Goal: Use online tool/utility: Utilize a website feature to perform a specific function

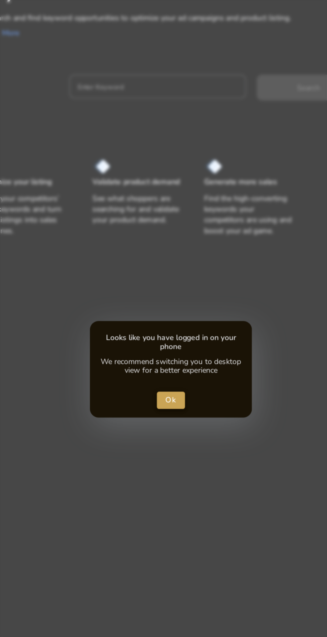
click at [166, 318] on span "Ok" at bounding box center [163, 317] width 7 height 7
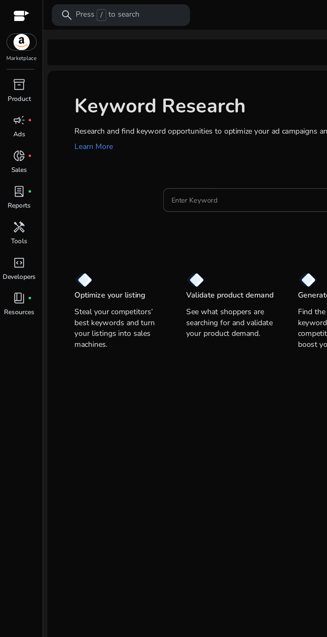
click at [72, 122] on div "Enter Keyword Search" at bounding box center [182, 127] width 273 height 22
click at [158, 125] on input "Enter Keyword" at bounding box center [155, 123] width 98 height 7
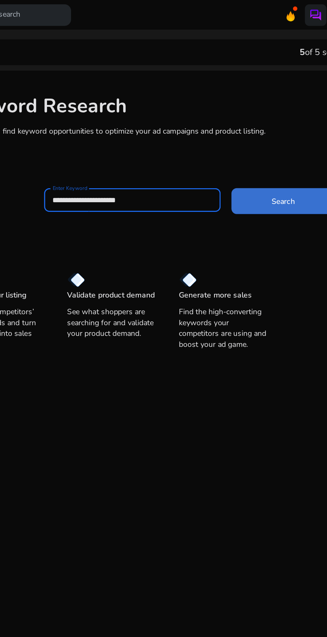
type input "**********"
click at [256, 123] on span at bounding box center [248, 124] width 64 height 16
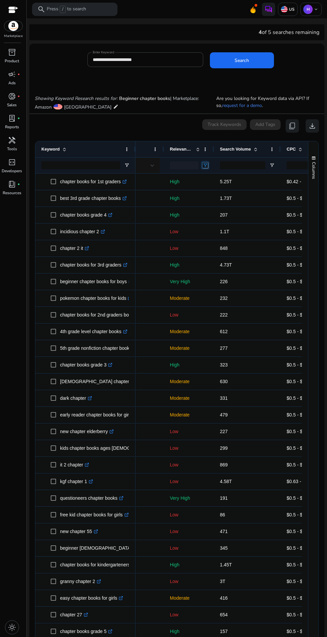
click at [206, 167] on span "Open Filter Menu" at bounding box center [204, 165] width 5 height 5
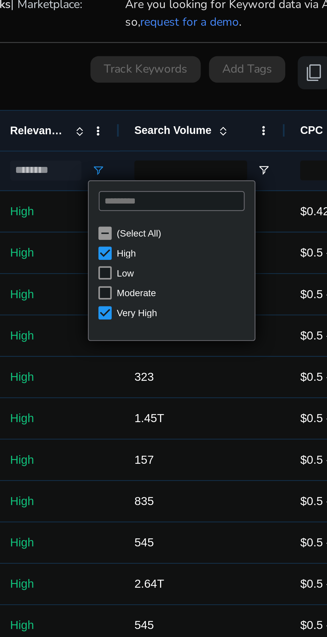
type input "**********"
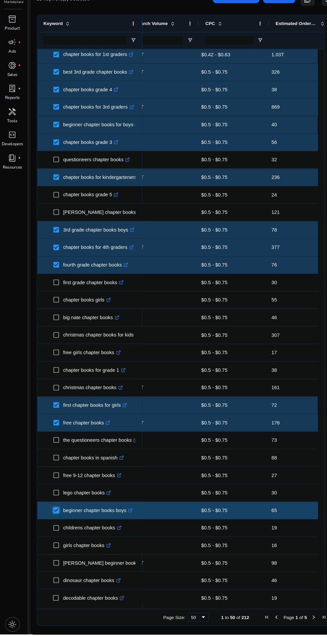
scroll to position [0, 198]
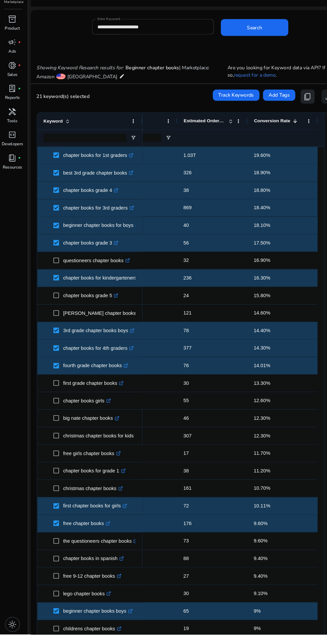
click at [288, 127] on span "content_copy" at bounding box center [292, 126] width 8 height 8
click at [289, 126] on span "content_copy" at bounding box center [292, 126] width 8 height 8
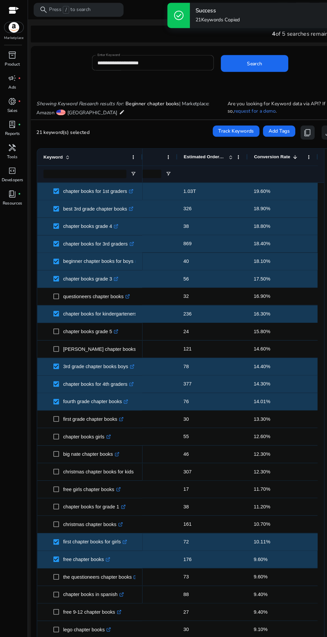
click at [291, 123] on span "content_copy" at bounding box center [292, 126] width 8 height 8
